Goal: Navigation & Orientation: Understand site structure

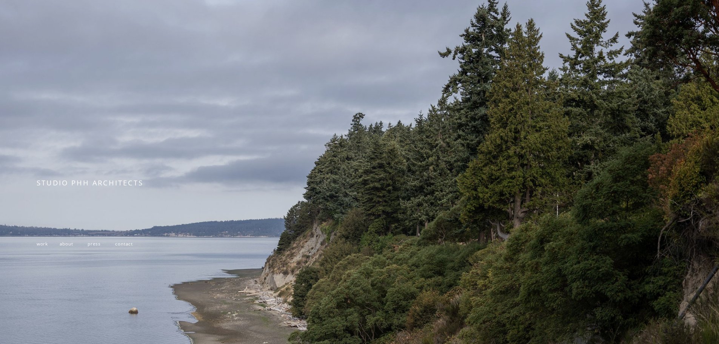
scroll to position [76, 0]
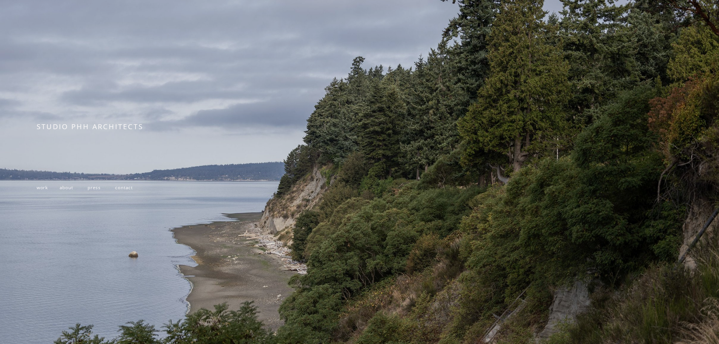
click at [66, 190] on span "about" at bounding box center [67, 187] width 14 height 6
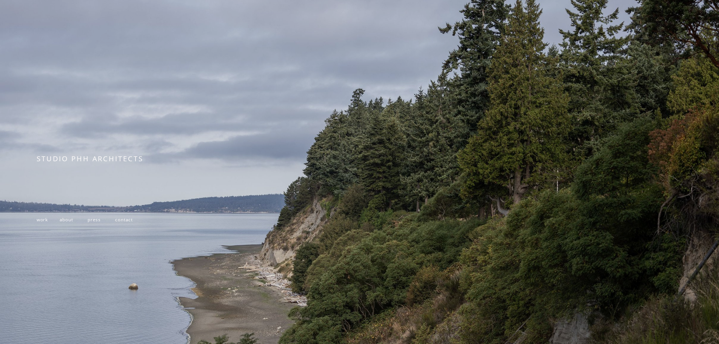
scroll to position [0, 0]
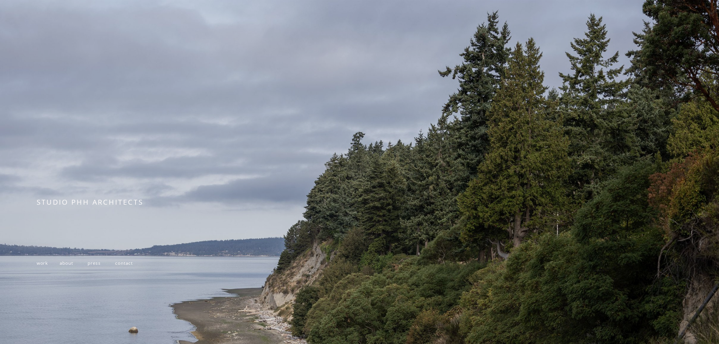
click at [37, 266] on span "work" at bounding box center [42, 263] width 11 height 6
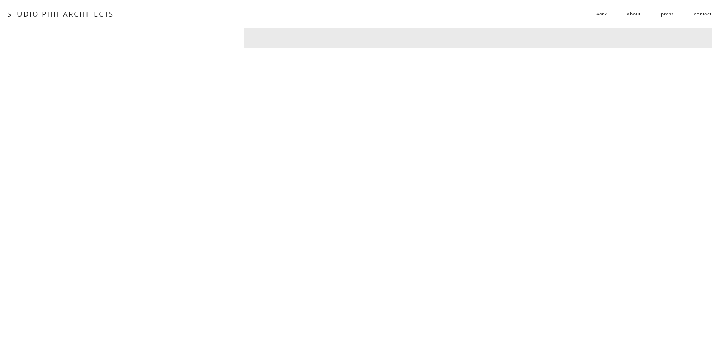
scroll to position [3059, 0]
